Goal: Information Seeking & Learning: Learn about a topic

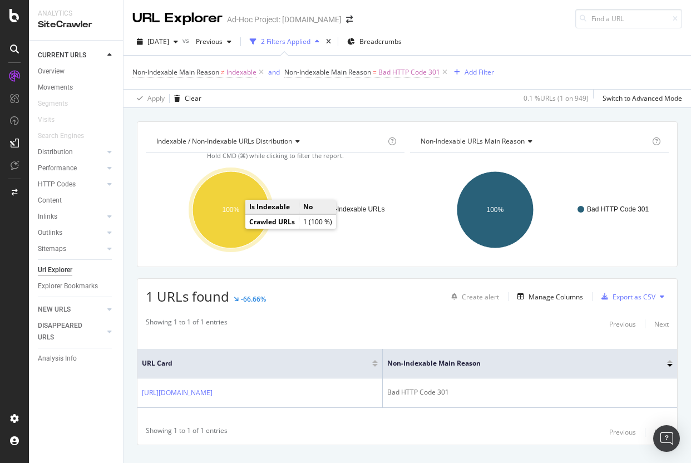
scroll to position [21, 0]
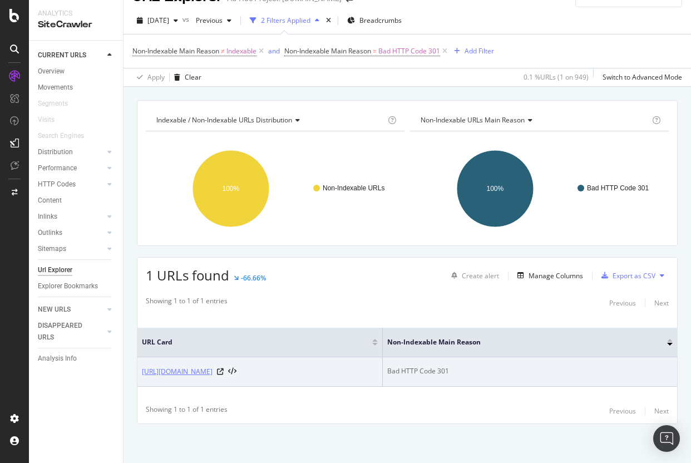
click at [213, 374] on link "[URL][DOMAIN_NAME]" at bounding box center [177, 371] width 71 height 11
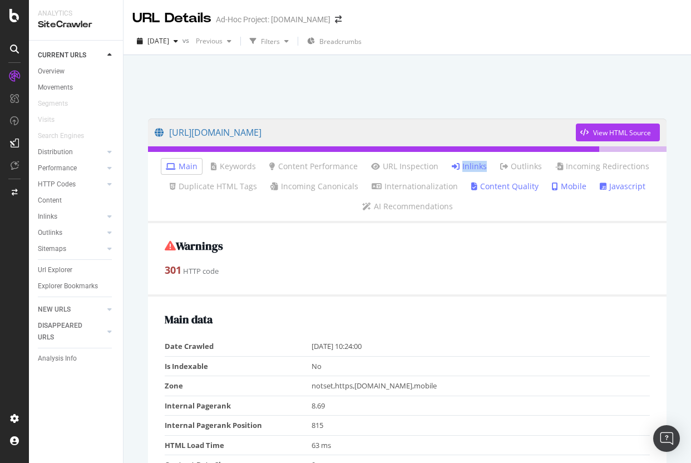
click at [471, 167] on link "Inlinks" at bounding box center [469, 166] width 35 height 11
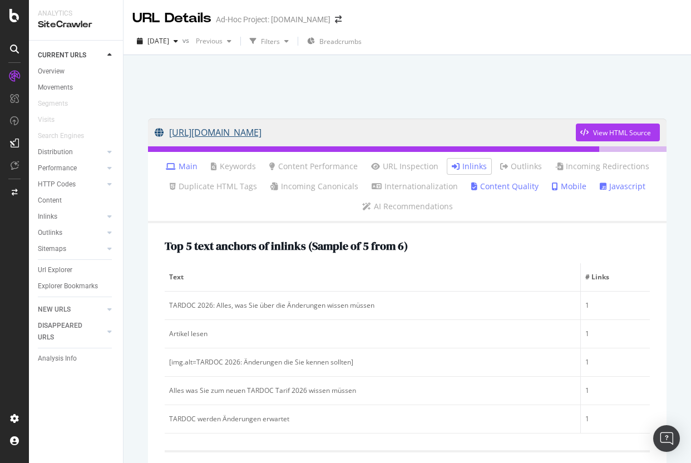
click at [448, 132] on link "[URL][DOMAIN_NAME]" at bounding box center [365, 133] width 421 height 28
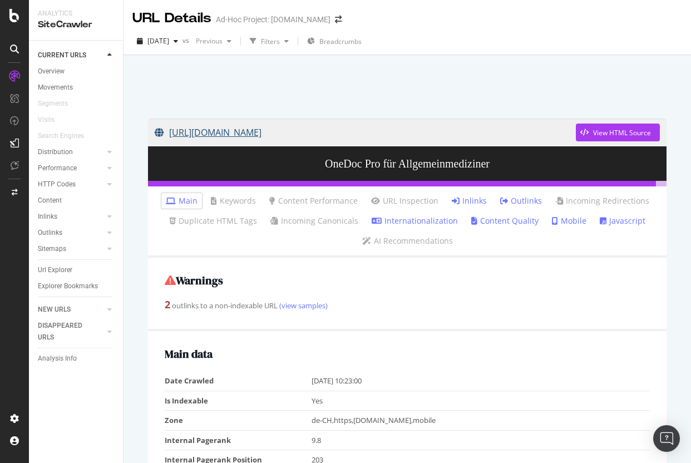
click at [371, 136] on link "https://info.onedoc.ch/de/fachgebiet/allgemeinmediziner/" at bounding box center [365, 133] width 421 height 28
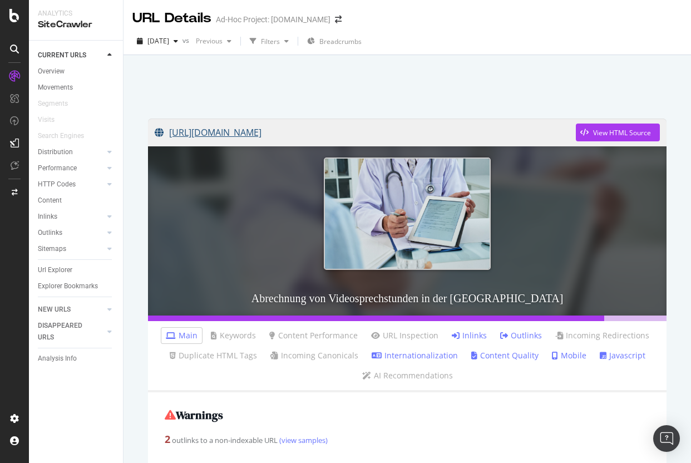
click at [390, 130] on link "https://info.onedoc.ch/de/blog/alle-fachgebiete/abrechnung-von-videosprechstund…" at bounding box center [365, 133] width 421 height 28
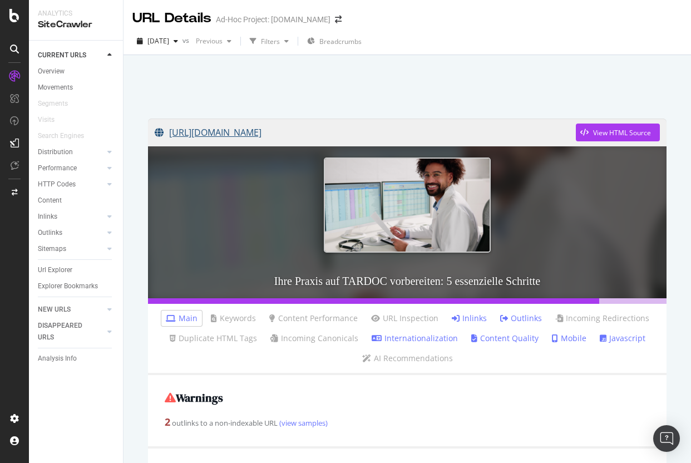
click at [398, 128] on link "[URL][DOMAIN_NAME]" at bounding box center [365, 133] width 421 height 28
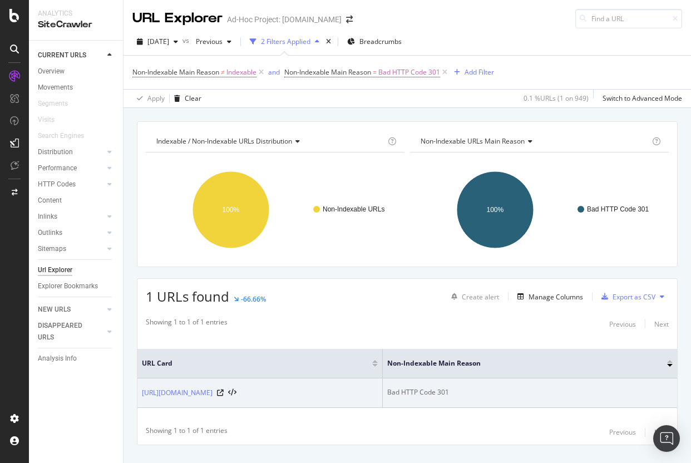
click at [264, 386] on td "[URL][DOMAIN_NAME]" at bounding box center [259, 392] width 245 height 29
click at [213, 389] on link "[URL][DOMAIN_NAME]" at bounding box center [177, 392] width 71 height 11
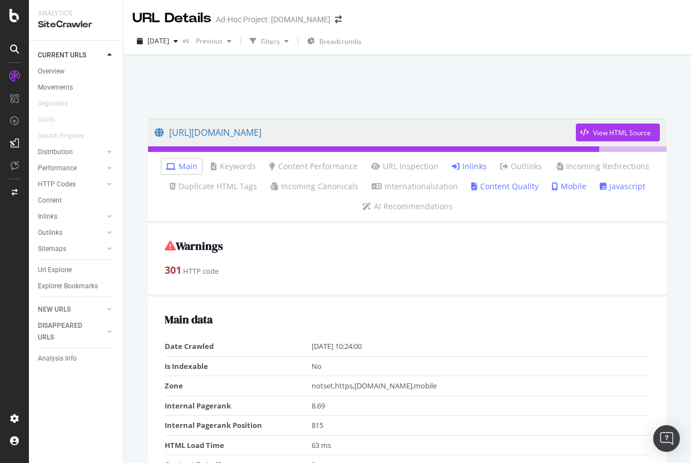
click at [460, 161] on link "Inlinks" at bounding box center [469, 166] width 35 height 11
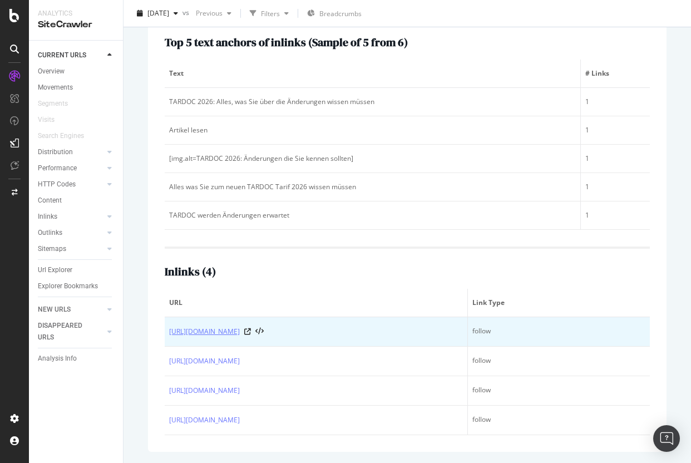
scroll to position [208, 0]
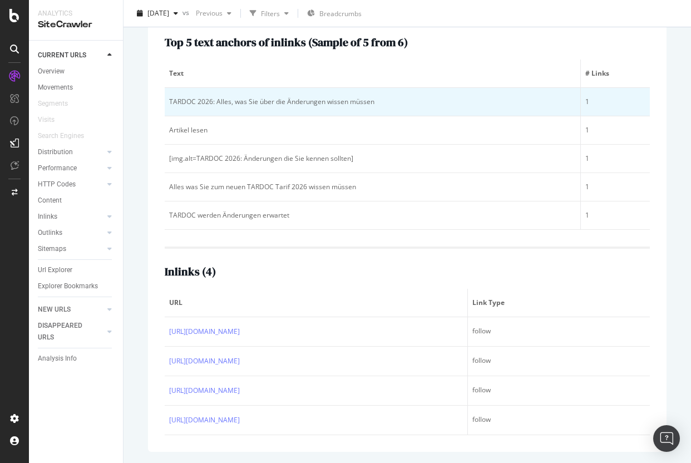
click at [254, 102] on div "TARDOC 2026: Alles, was Sie über die Änderungen wissen müssen" at bounding box center [372, 102] width 407 height 10
